Goal: Find specific page/section: Find specific page/section

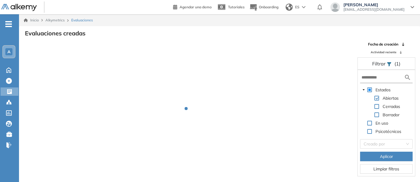
scroll to position [14, 0]
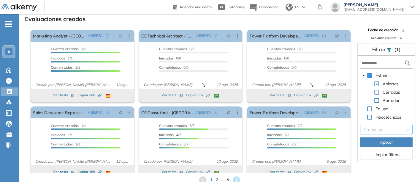
click at [381, 129] on input "search" at bounding box center [384, 129] width 41 height 9
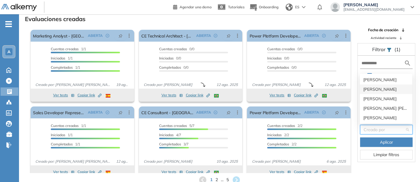
click at [371, 88] on div "[PERSON_NAME]" at bounding box center [385, 89] width 45 height 7
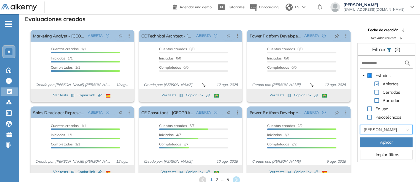
click at [378, 141] on button "Aplicar" at bounding box center [386, 142] width 53 height 10
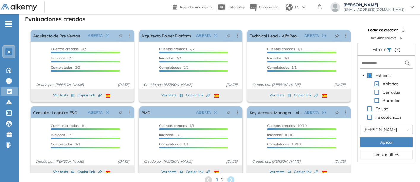
scroll to position [7, 0]
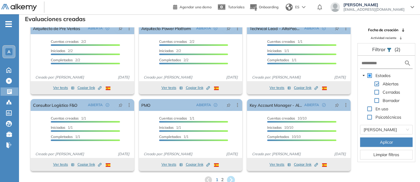
click at [231, 177] on icon at bounding box center [231, 180] width 8 height 8
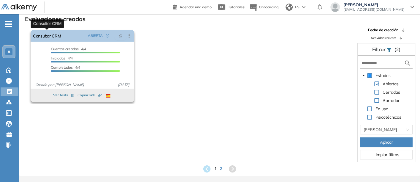
click at [42, 34] on link "Consultor CRM" at bounding box center [47, 36] width 28 height 12
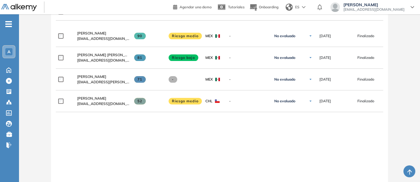
scroll to position [165, 0]
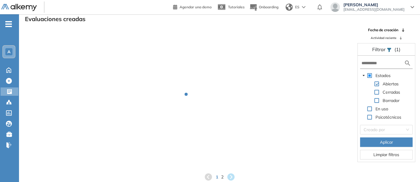
scroll to position [14, 0]
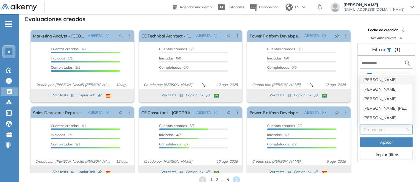
click at [381, 130] on input "search" at bounding box center [384, 129] width 41 height 9
click at [370, 86] on div "[PERSON_NAME]" at bounding box center [385, 89] width 45 height 7
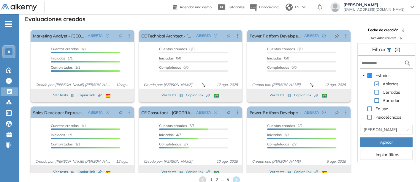
click at [384, 140] on span "Aplicar" at bounding box center [386, 142] width 13 height 7
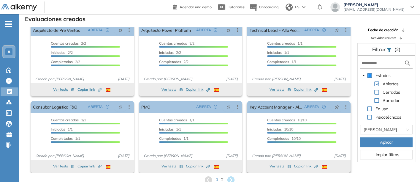
scroll to position [7, 0]
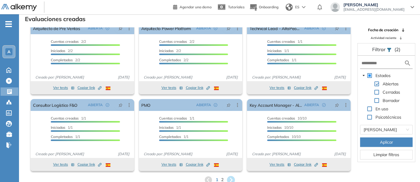
click at [229, 176] on icon at bounding box center [231, 180] width 10 height 10
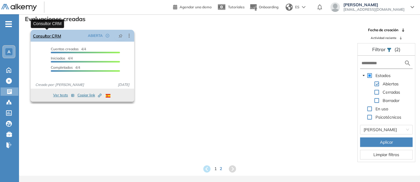
click at [42, 35] on link "Consultor CRM" at bounding box center [47, 36] width 28 height 12
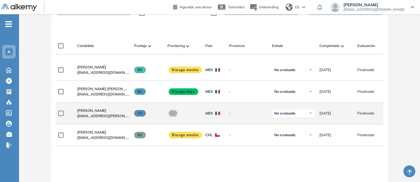
scroll to position [165, 0]
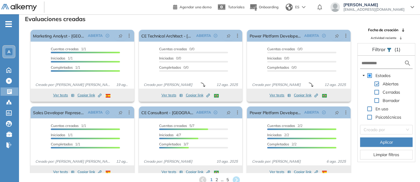
scroll to position [14, 0]
